Goal: Communication & Community: Answer question/provide support

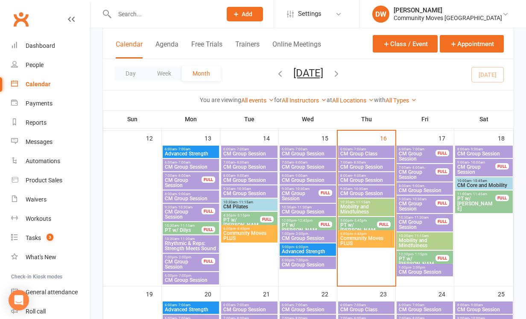
click at [357, 190] on span "- 10:30am" at bounding box center [360, 189] width 16 height 4
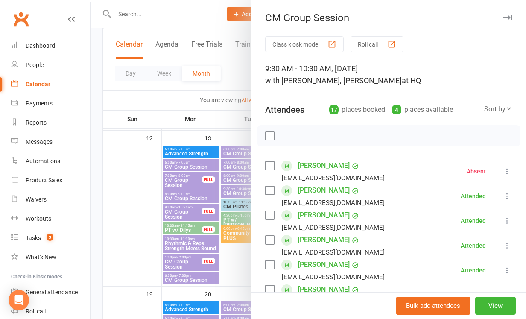
click at [508, 18] on icon "button" at bounding box center [507, 17] width 9 height 5
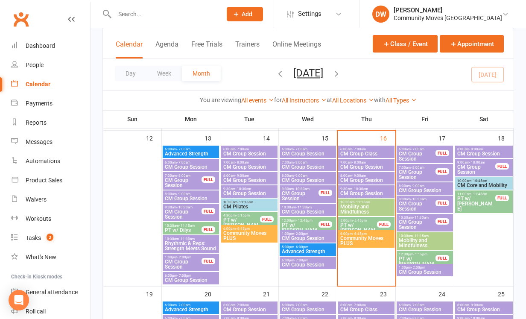
click at [421, 154] on span "CM Group Session" at bounding box center [417, 156] width 38 height 10
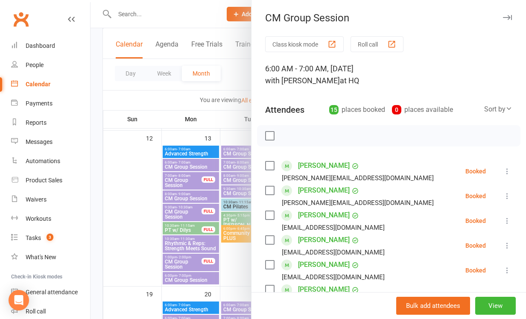
click at [510, 16] on icon "button" at bounding box center [507, 17] width 9 height 5
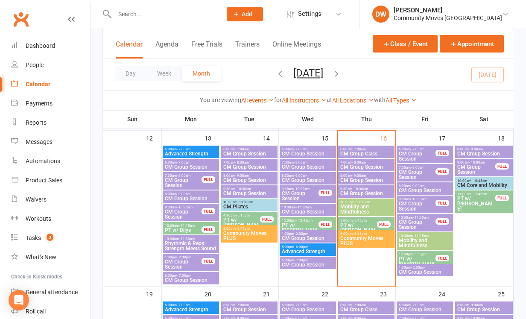
click at [419, 175] on span "CM Group Session" at bounding box center [417, 174] width 38 height 10
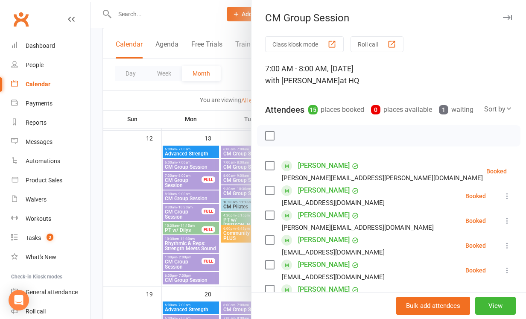
click at [507, 17] on icon "button" at bounding box center [507, 17] width 9 height 5
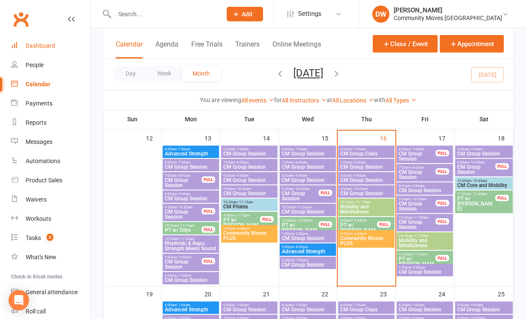
click at [50, 50] on link "Dashboard" at bounding box center [50, 45] width 79 height 19
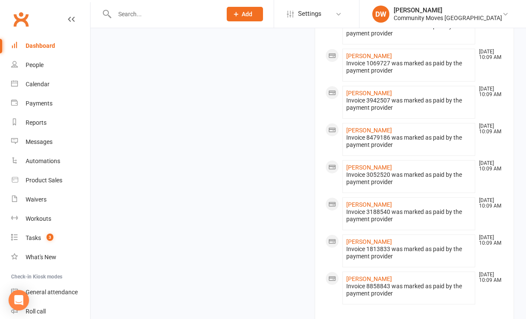
scroll to position [872, 0]
click at [418, 318] on link "view all" at bounding box center [414, 325] width 178 height 10
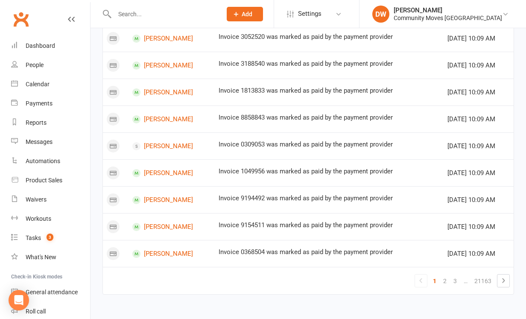
scroll to position [517, 0]
click at [446, 275] on link "2" at bounding box center [445, 281] width 10 height 12
click at [447, 275] on link "3" at bounding box center [445, 281] width 10 height 12
click at [445, 275] on link "4" at bounding box center [445, 281] width 10 height 12
click at [447, 275] on link "5" at bounding box center [445, 281] width 10 height 12
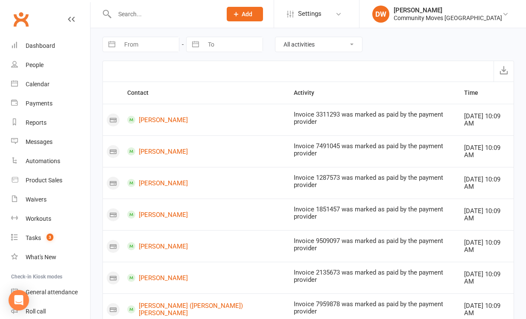
scroll to position [0, 0]
select select "MemberLogEntry"
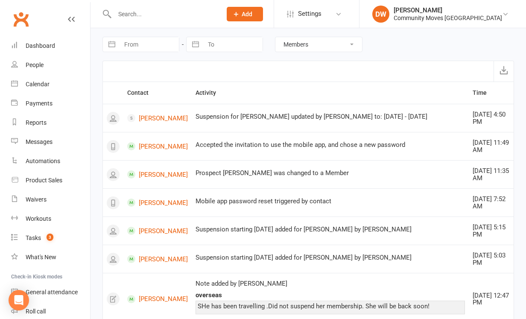
click at [124, 13] on input "text" at bounding box center [164, 14] width 104 height 12
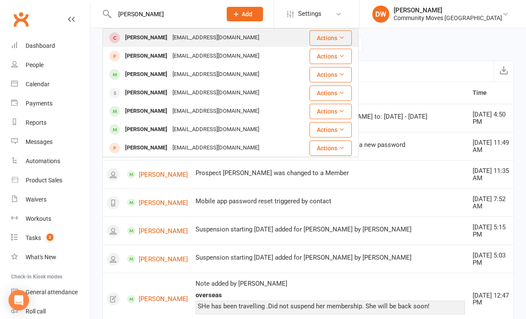
type input "[PERSON_NAME]"
click at [131, 40] on div "[PERSON_NAME]" at bounding box center [146, 38] width 47 height 12
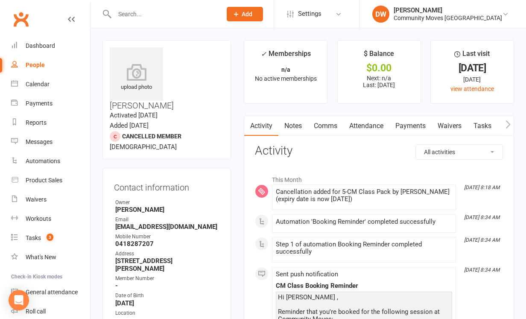
drag, startPoint x: 171, startPoint y: 50, endPoint x: 213, endPoint y: 60, distance: 43.3
copy h3 "[PERSON_NAME]"
click at [38, 236] on div "Tasks" at bounding box center [33, 237] width 15 height 7
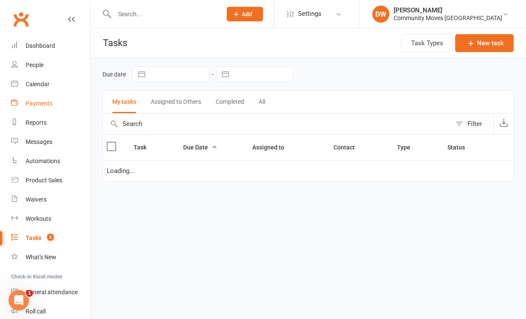
select select "waiting"
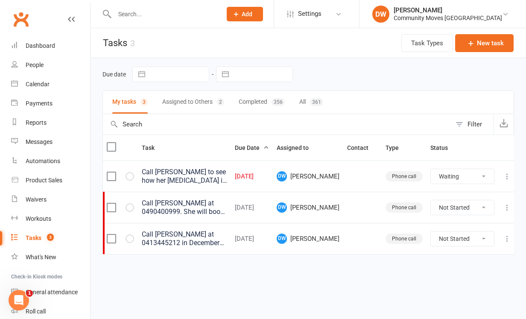
click at [181, 177] on div "Call [PERSON_NAME] to see how her [MEDICAL_DATA] is and if she is ready to join…" at bounding box center [184, 176] width 85 height 17
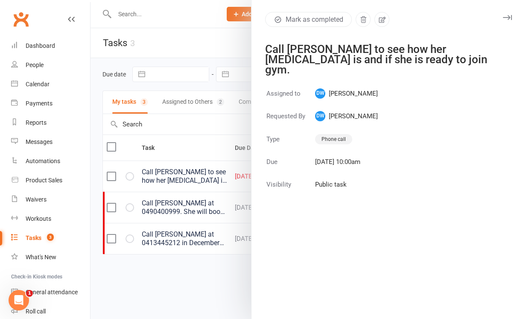
click at [511, 18] on icon "button" at bounding box center [507, 17] width 9 height 5
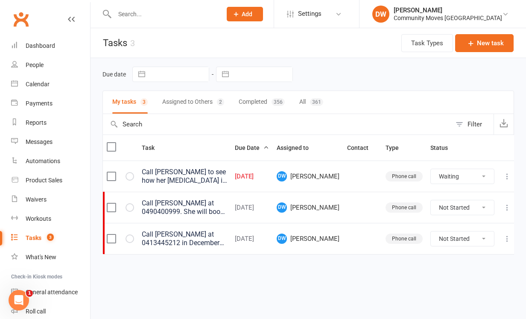
click at [164, 176] on div "Call [PERSON_NAME] to see how her [MEDICAL_DATA] is and if she is ready to join…" at bounding box center [184, 176] width 85 height 17
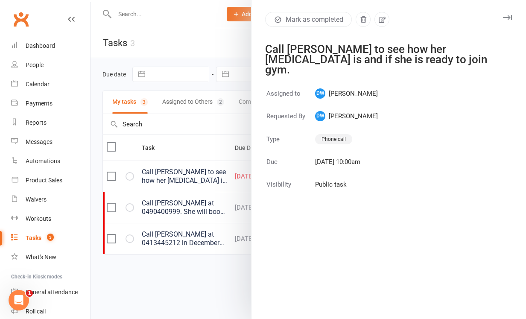
click at [506, 16] on icon "button" at bounding box center [507, 17] width 9 height 5
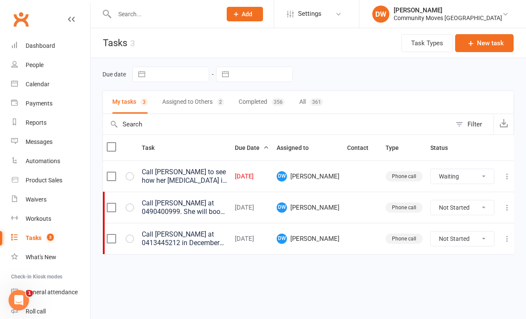
click at [219, 176] on div "Call [PERSON_NAME] to see how her [MEDICAL_DATA] is and if she is ready to join…" at bounding box center [184, 176] width 85 height 17
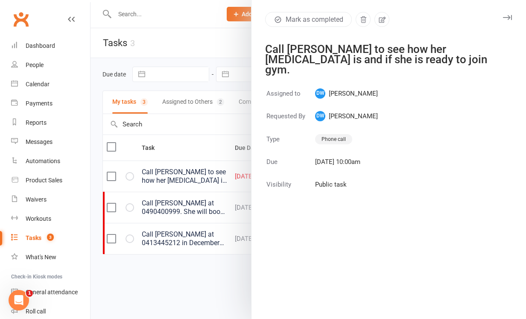
click at [127, 15] on div at bounding box center [308, 159] width 435 height 319
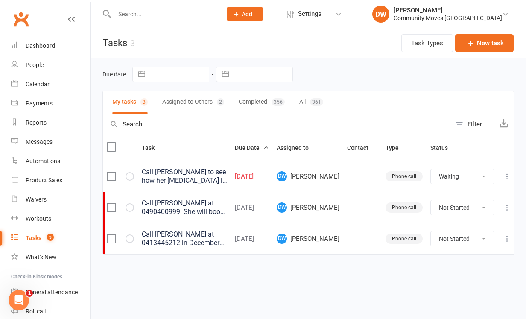
click at [125, 10] on input "text" at bounding box center [164, 14] width 104 height 12
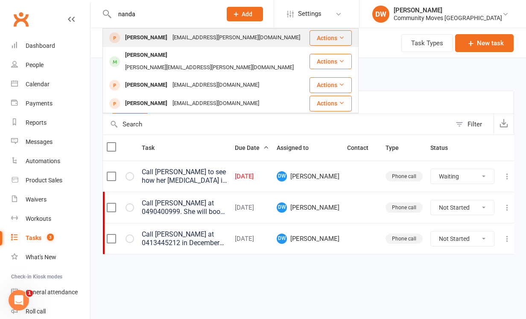
type input "nanda"
click at [128, 38] on div "[PERSON_NAME]" at bounding box center [146, 38] width 47 height 12
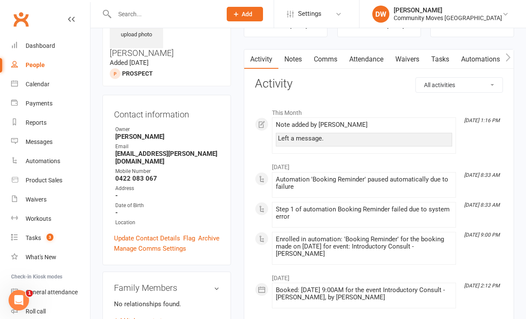
scroll to position [61, 0]
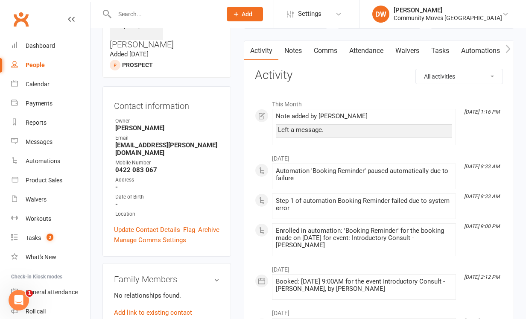
click at [323, 49] on link "Comms" at bounding box center [325, 51] width 35 height 20
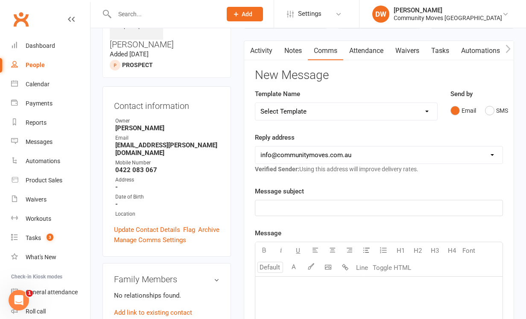
select select "6"
click at [326, 208] on p "﻿" at bounding box center [378, 208] width 237 height 10
click at [302, 285] on p "﻿" at bounding box center [378, 287] width 237 height 10
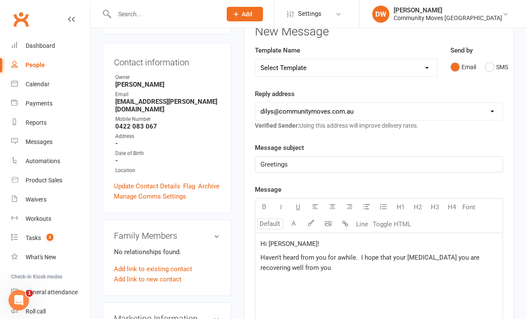
scroll to position [108, 0]
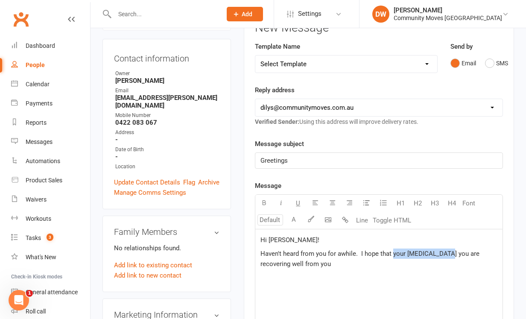
drag, startPoint x: 445, startPoint y: 254, endPoint x: 392, endPoint y: 254, distance: 52.9
drag, startPoint x: 485, startPoint y: 255, endPoint x: 475, endPoint y: 255, distance: 10.3
click at [475, 255] on span "Haven't heard from you for awhile. I hope that you are recovering well from you" at bounding box center [373, 254] width 226 height 8
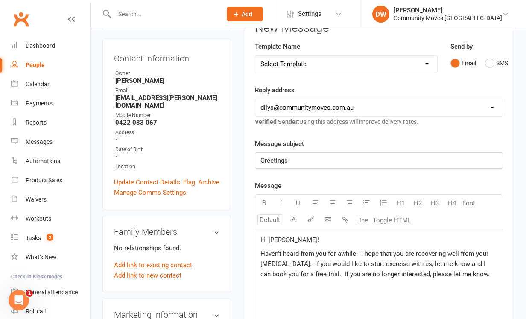
click at [349, 272] on span "Haven't heard from you for awhile. I hope that you are recovering well from you…" at bounding box center [375, 264] width 230 height 28
click at [363, 283] on span "Haven't heard from you for awhile. I hope that you are recovering well from you…" at bounding box center [375, 269] width 230 height 38
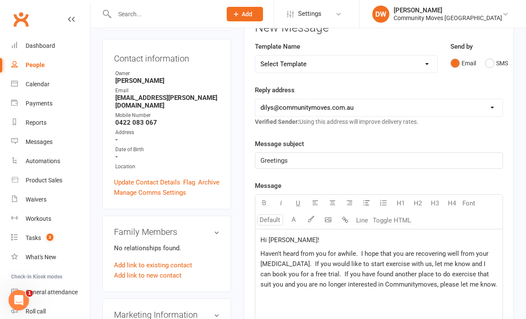
click at [491, 289] on div "Hi [PERSON_NAME]! Haven't heard from you for awhile. I hope that you are recove…" at bounding box center [378, 293] width 247 height 128
click at [271, 286] on span "Haven't heard from you for awhile. I hope that you are recovering well from you…" at bounding box center [378, 269] width 237 height 38
click at [405, 283] on span "Haven't heard from you for awhile. I hope that you are recovering well from you…" at bounding box center [375, 274] width 230 height 49
click at [412, 284] on span "Haven't heard from you for awhile. I hope that you are recovering well from you…" at bounding box center [375, 274] width 230 height 49
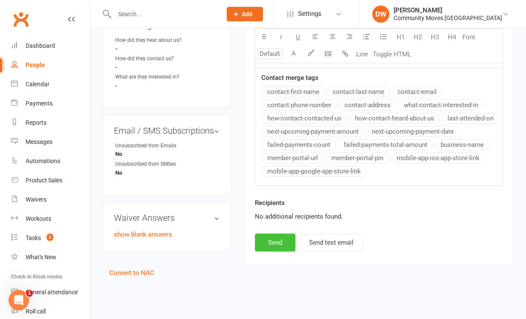
scroll to position [404, 0]
click at [273, 238] on button "Send" at bounding box center [275, 243] width 41 height 18
select select "2"
